Goal: Information Seeking & Learning: Learn about a topic

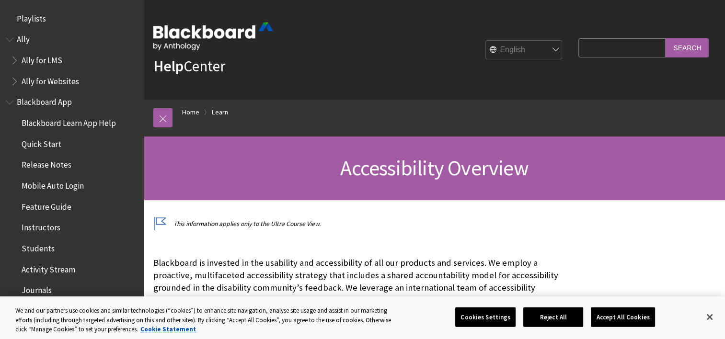
scroll to position [832, 0]
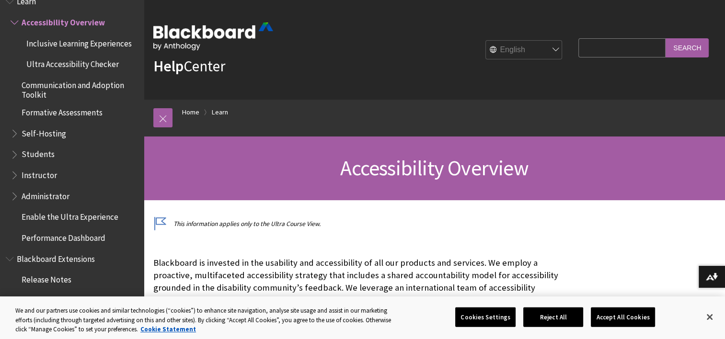
drag, startPoint x: 565, startPoint y: 63, endPoint x: 441, endPoint y: 82, distance: 125.6
click at [441, 82] on div "Help Center English عربية Català Cymraeg Deutsch Español Suomi Français עברית I…" at bounding box center [434, 50] width 581 height 100
click at [524, 47] on select "English عربية Català Cymraeg Deutsch Español Suomi Français עברית Italiano 日本語 …" at bounding box center [524, 50] width 77 height 19
select select "/nl-nl/Learn/Accessibility_Overview"
click at [486, 41] on select "English عربية Català Cymraeg Deutsch Español Suomi Français עברית Italiano 日本語 …" at bounding box center [524, 50] width 77 height 19
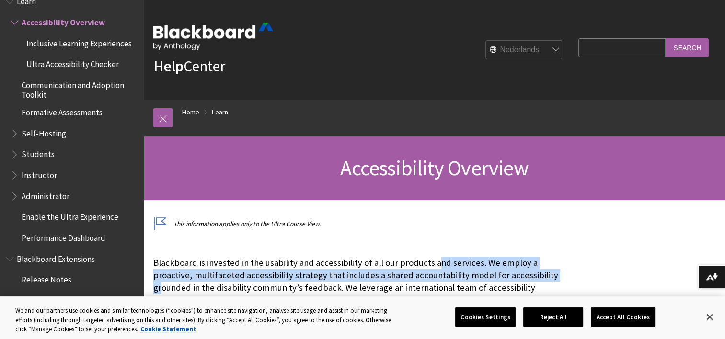
drag, startPoint x: 433, startPoint y: 243, endPoint x: 519, endPoint y: 274, distance: 91.2
drag, startPoint x: 519, startPoint y: 274, endPoint x: 615, endPoint y: 245, distance: 101.1
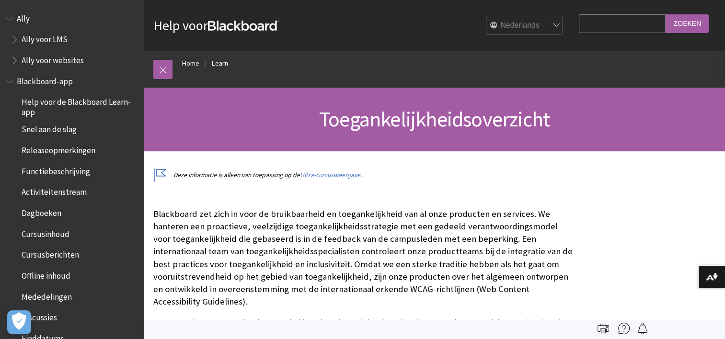
scroll to position [734, 0]
